Goal: Find specific page/section: Find specific page/section

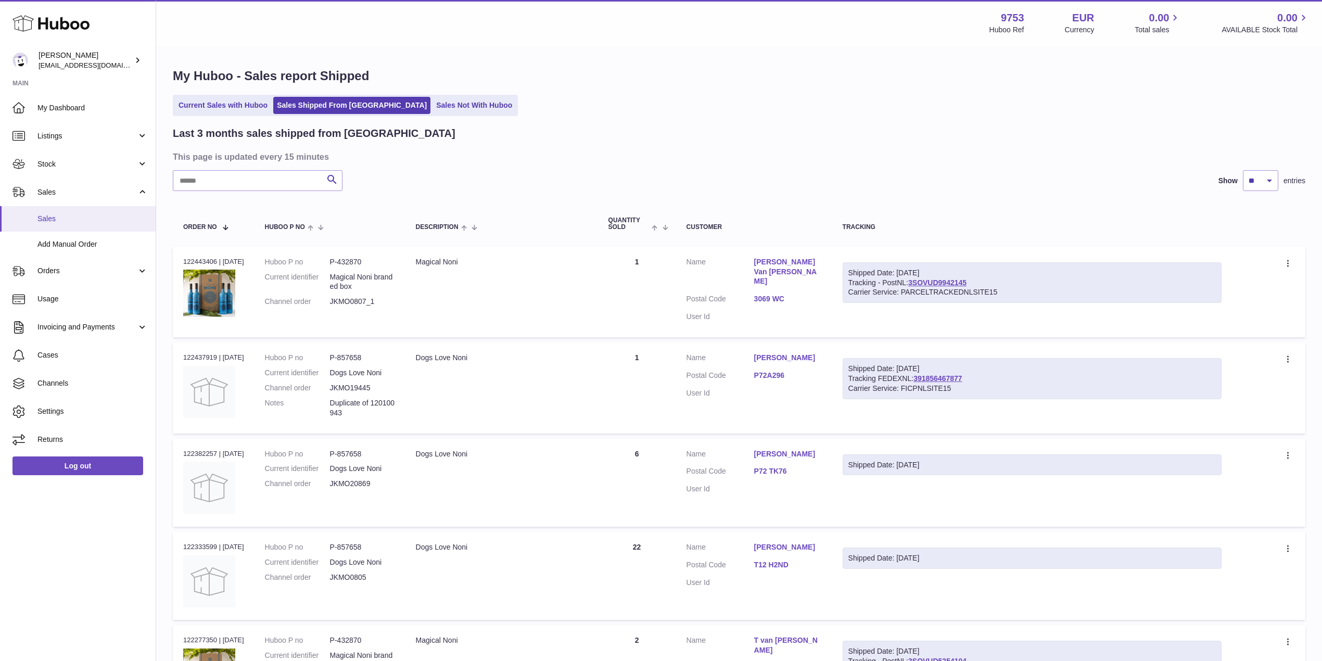
click at [100, 224] on link "Sales" at bounding box center [78, 219] width 156 height 26
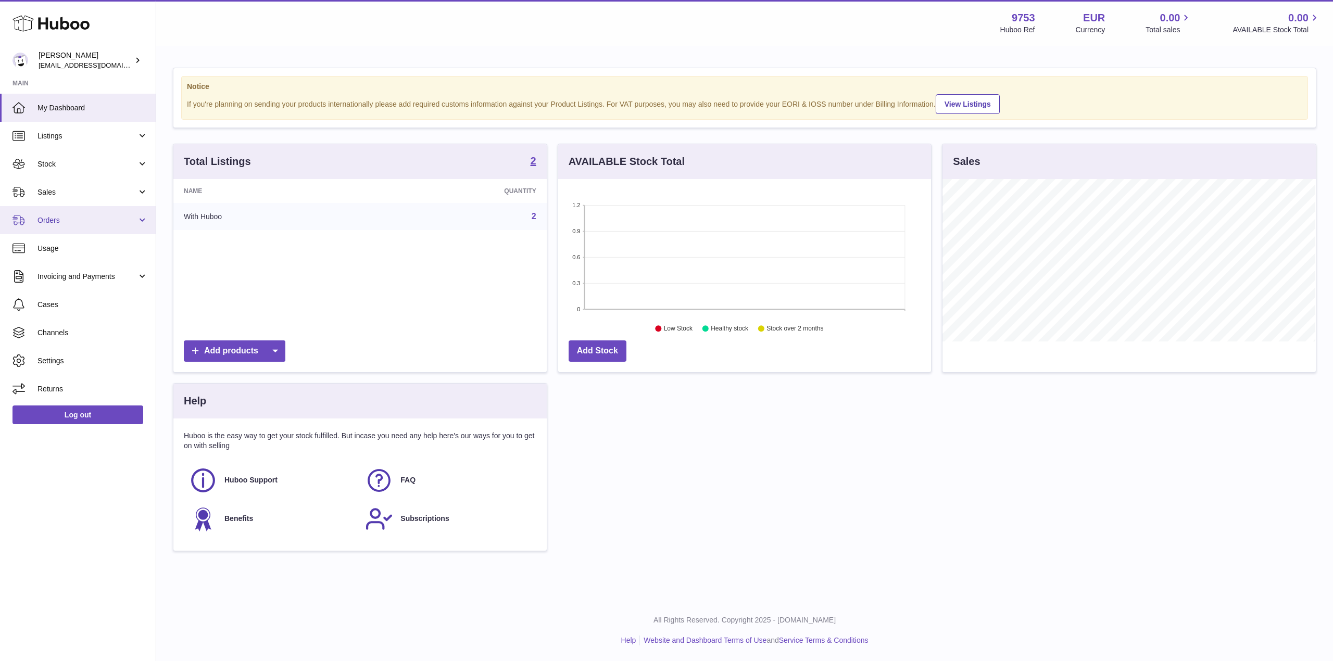
scroll to position [162, 373]
click at [59, 223] on span "Orders" at bounding box center [86, 221] width 99 height 10
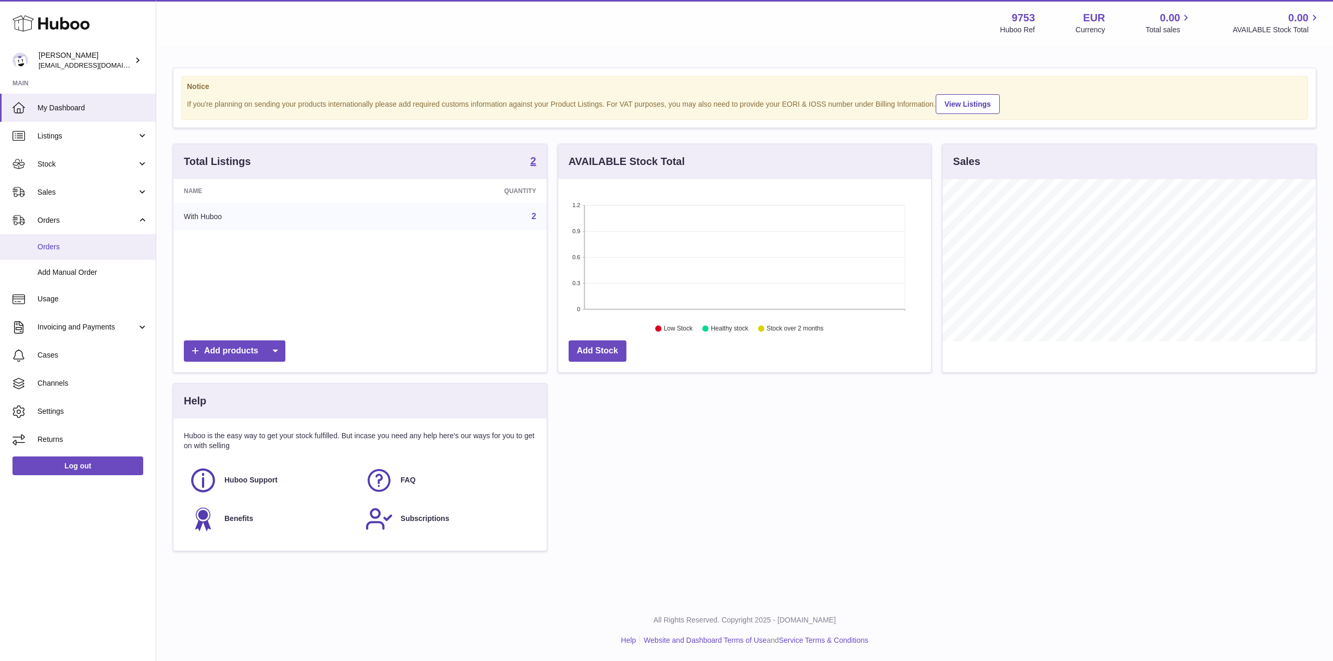
click at [78, 238] on link "Orders" at bounding box center [78, 247] width 156 height 26
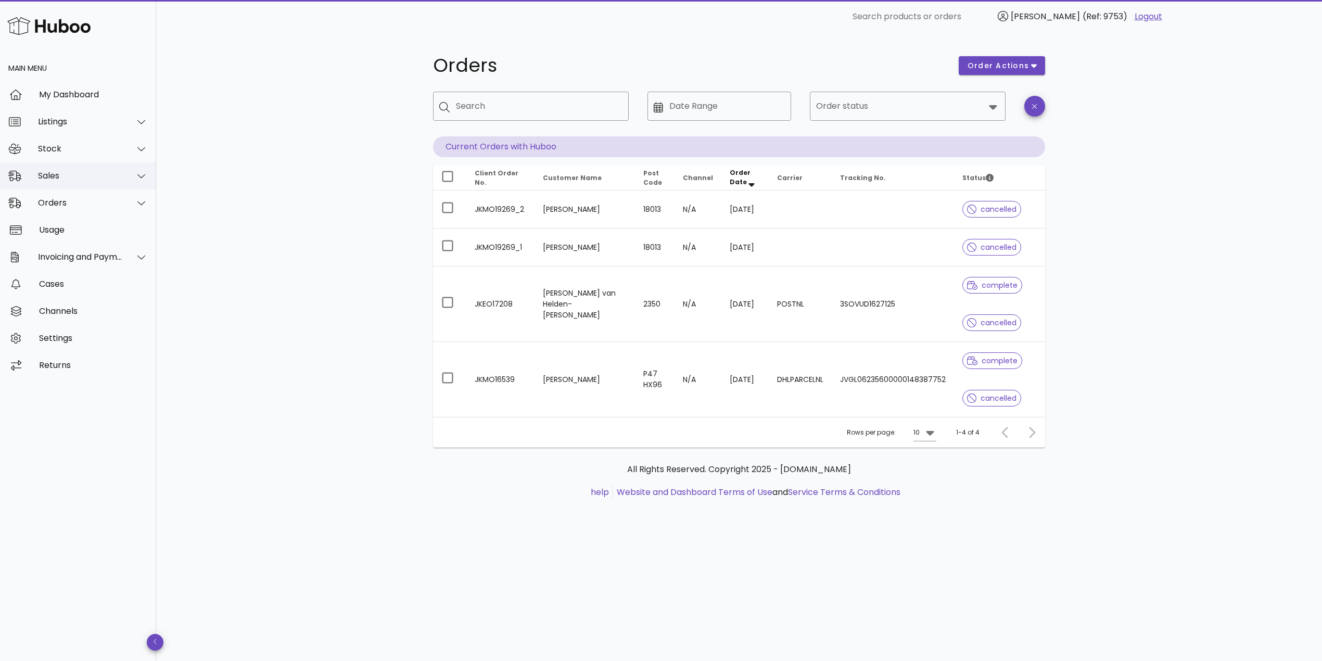
click at [83, 181] on div "Sales" at bounding box center [78, 175] width 156 height 27
click at [81, 202] on div "Sales" at bounding box center [92, 202] width 110 height 10
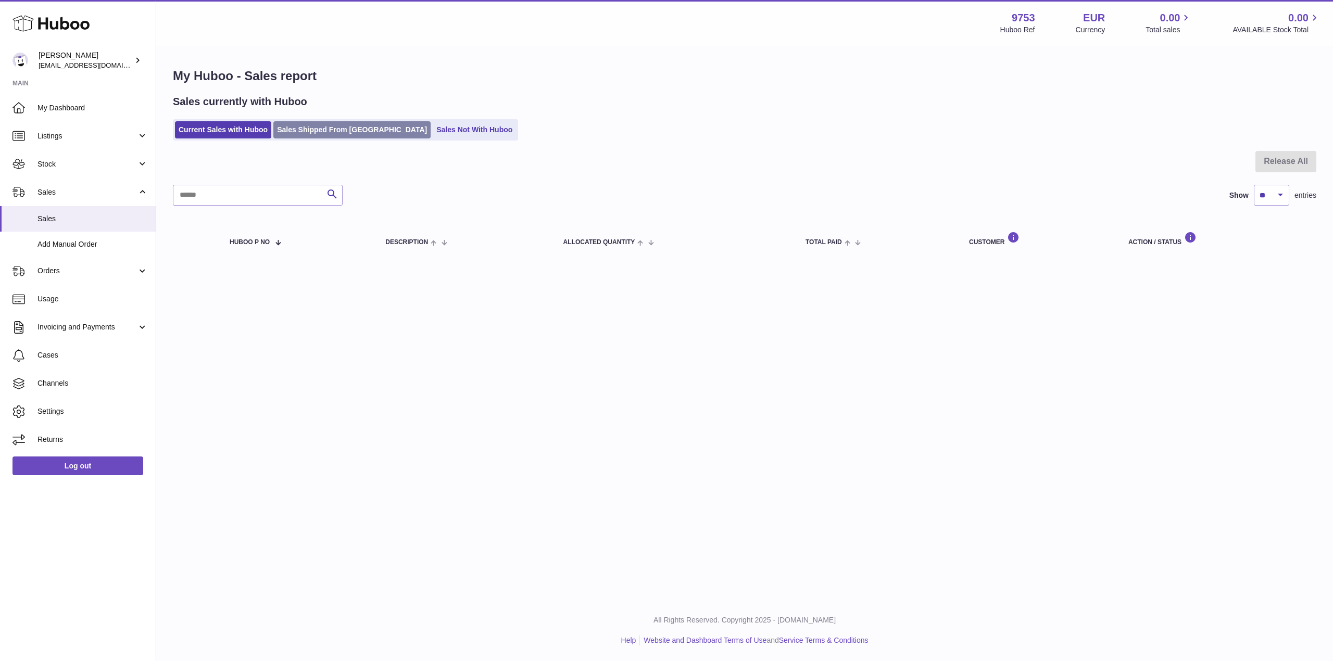
click at [309, 132] on link "Sales Shipped From Huboo" at bounding box center [351, 129] width 157 height 17
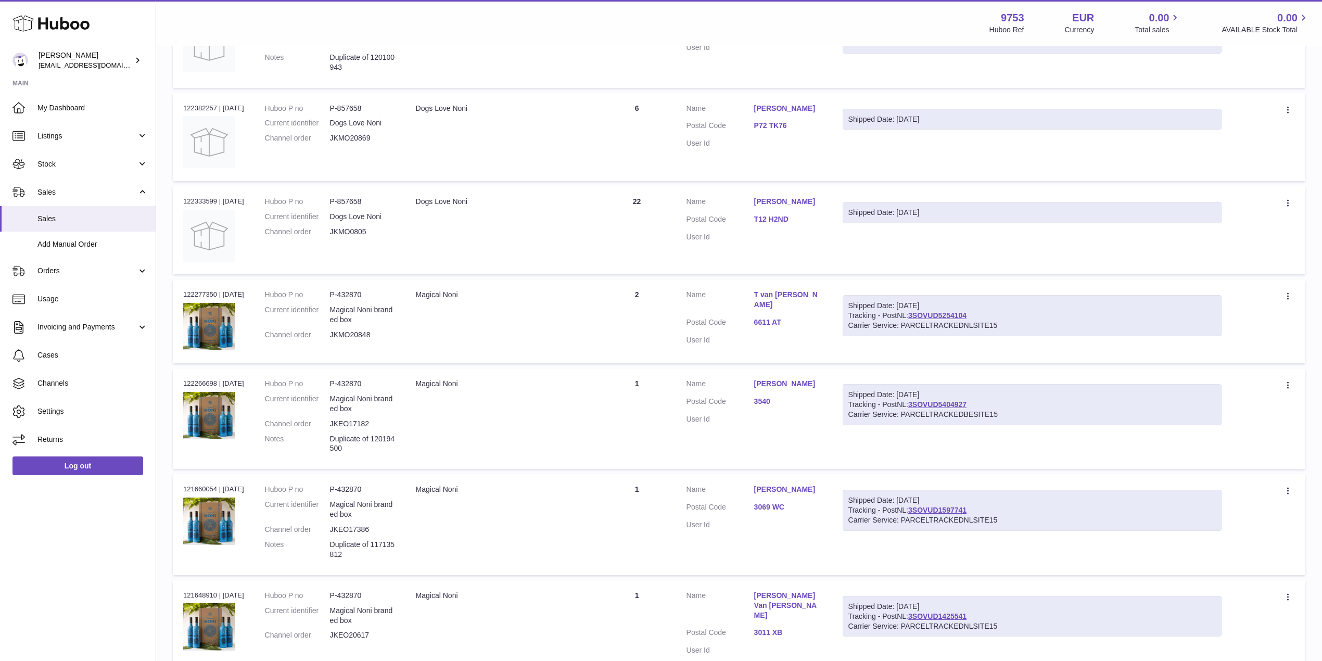
scroll to position [347, 0]
